Goal: Task Accomplishment & Management: Manage account settings

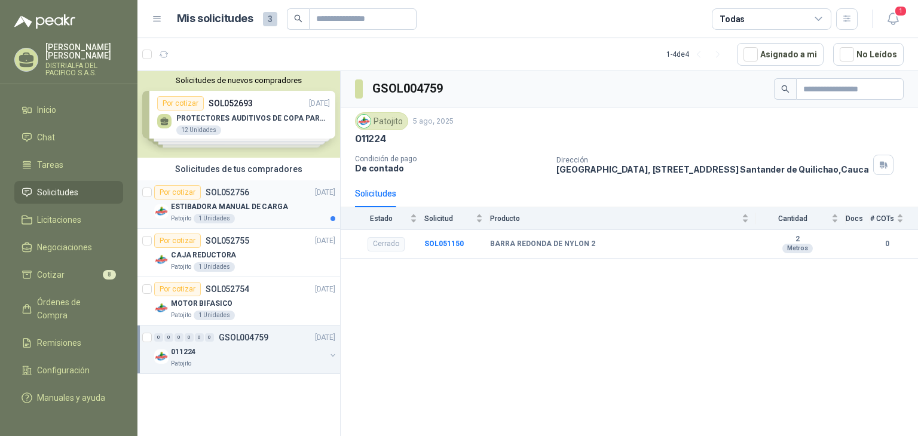
click at [267, 211] on p "ESTIBADORA MANUAL DE CARGA" at bounding box center [229, 206] width 117 height 11
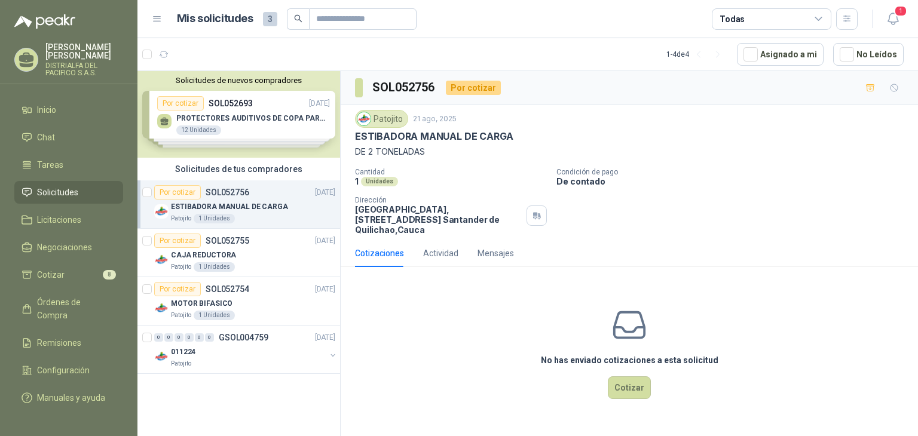
click at [455, 137] on p "ESTIBADORA MANUAL DE CARGA" at bounding box center [434, 136] width 158 height 13
copy p "ESTIBADORA MANUAL DE CARGA"
click at [887, 16] on icon "button" at bounding box center [893, 18] width 15 height 15
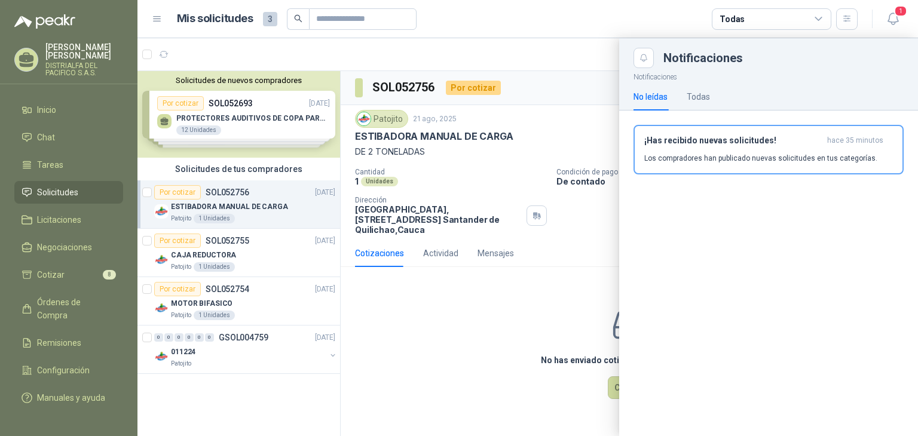
click at [722, 140] on h3 "¡Has recibido nuevas solicitudes!" at bounding box center [733, 141] width 178 height 10
